Goal: Task Accomplishment & Management: Use online tool/utility

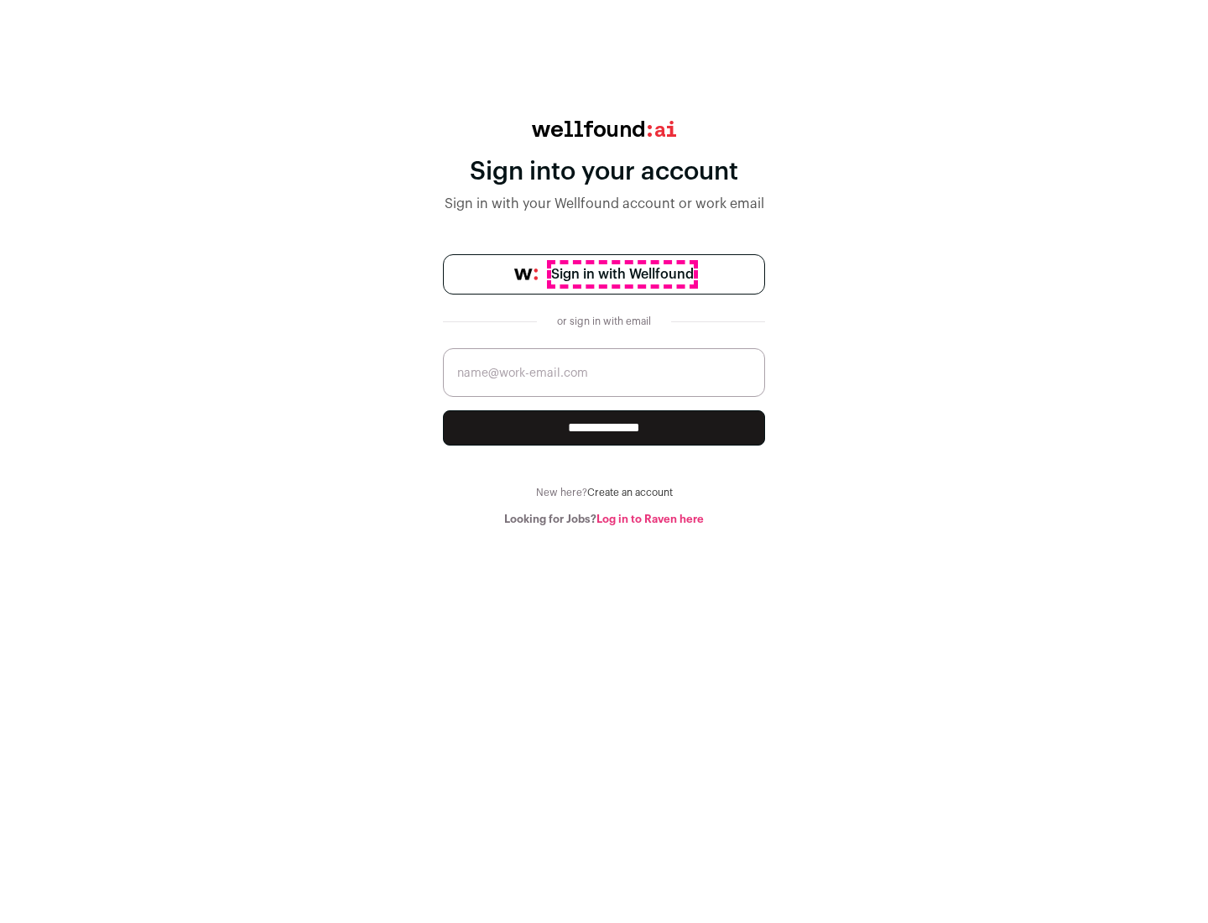
click at [622, 274] on span "Sign in with Wellfound" at bounding box center [622, 274] width 143 height 20
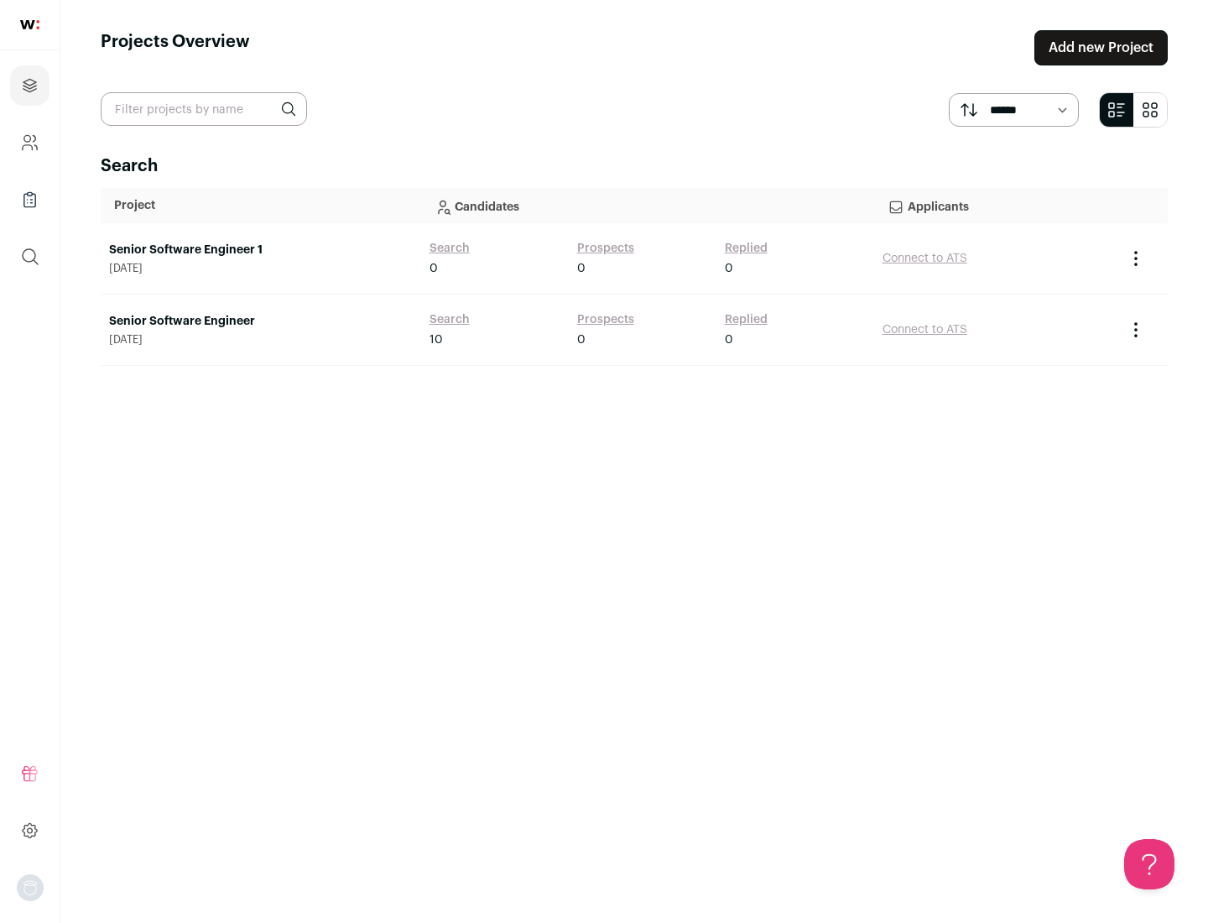
click at [260, 321] on link "Senior Software Engineer" at bounding box center [261, 321] width 304 height 17
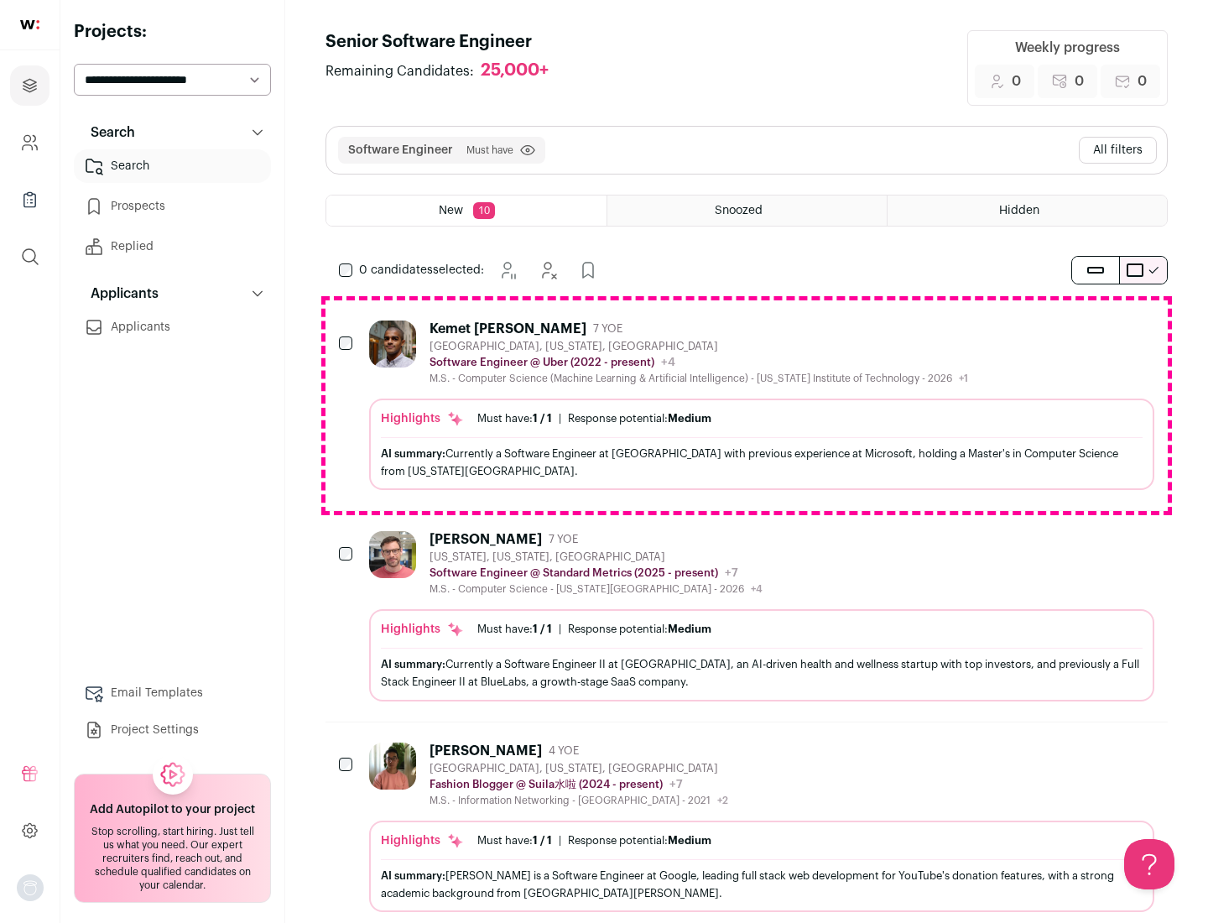
click at [747, 405] on div "Highlights Must have: 1 / 1 How many must haves have been fulfilled? | Response…" at bounding box center [761, 444] width 785 height 91
